Goal: Find specific page/section: Find specific page/section

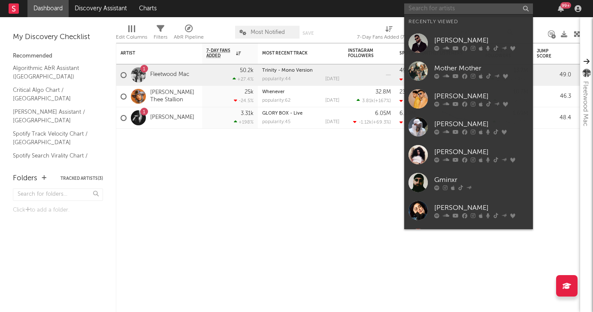
click at [467, 11] on input "text" at bounding box center [468, 8] width 129 height 11
type input "k"
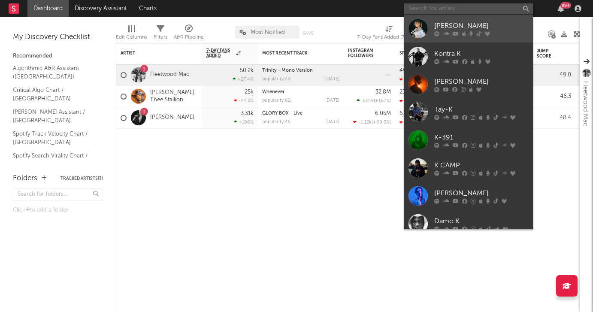
type input "[URL][DOMAIN_NAME]"
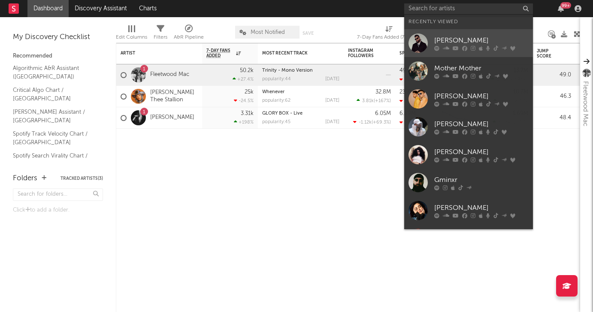
click at [467, 36] on div "[PERSON_NAME]" at bounding box center [481, 40] width 94 height 10
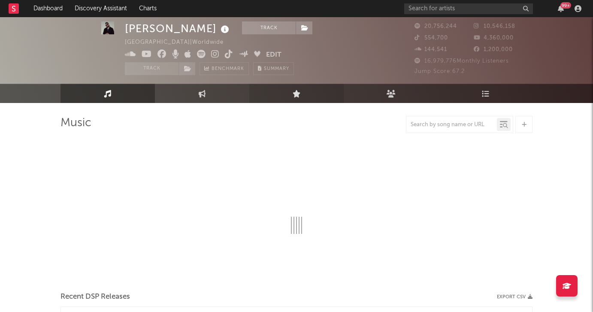
scroll to position [24, 0]
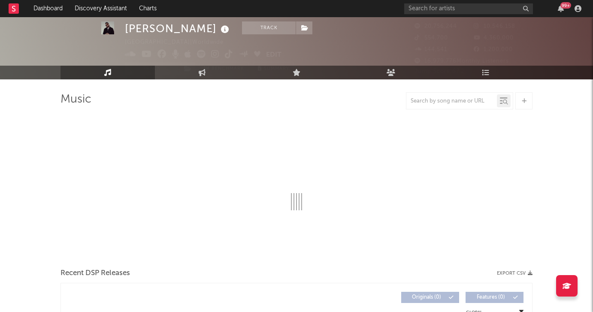
select select "6m"
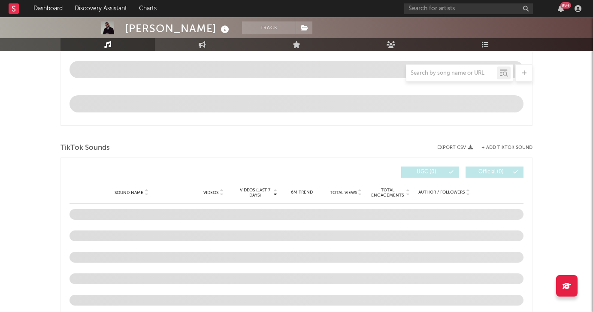
scroll to position [546, 0]
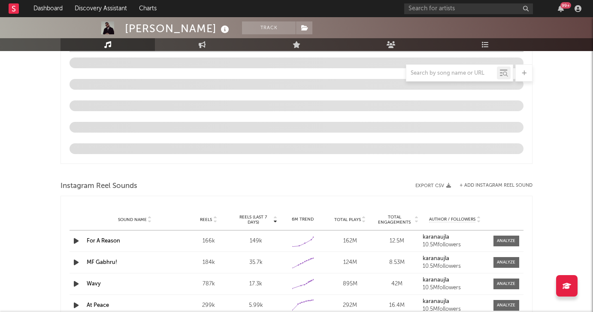
click at [569, 145] on div "[PERSON_NAME] Track [GEOGRAPHIC_DATA] | Worldwide Edit Track Benchmark Summary …" at bounding box center [296, 9] width 593 height 1278
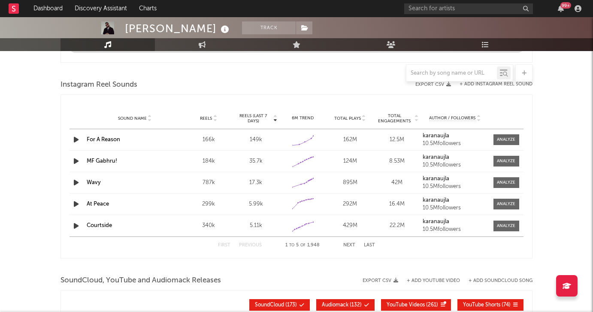
scroll to position [750, 0]
